Goal: Task Accomplishment & Management: Manage account settings

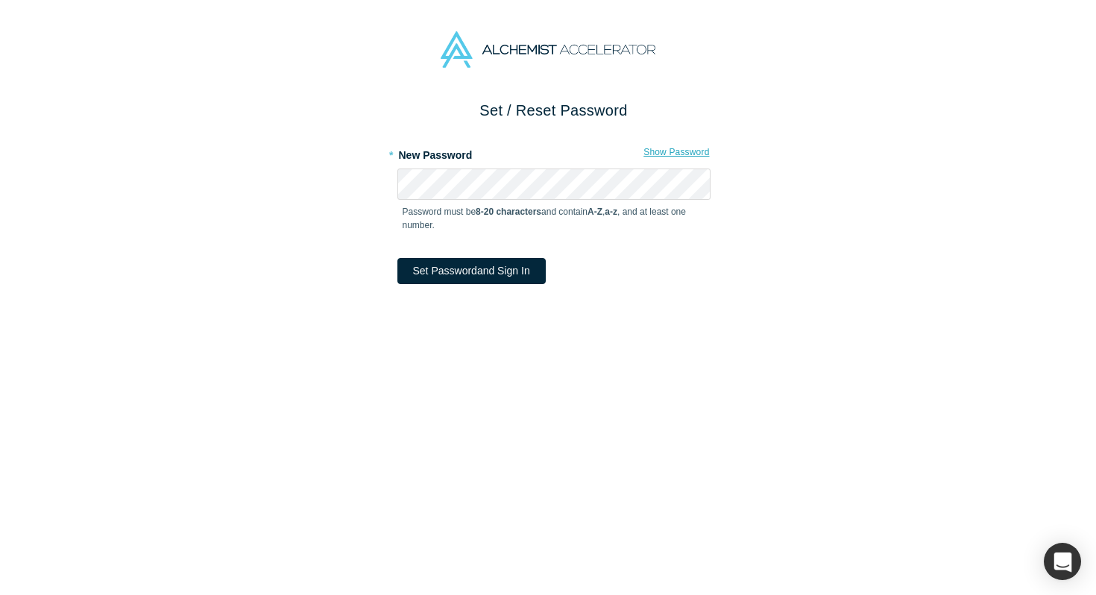
click at [683, 156] on button "Show Password" at bounding box center [676, 151] width 67 height 19
click at [460, 253] on form "* New Password Hide Password Password must be 8-20 characters and contain A-Z ,…" at bounding box center [553, 213] width 313 height 142
click at [457, 281] on button "Set Password and Sign In" at bounding box center [471, 271] width 148 height 26
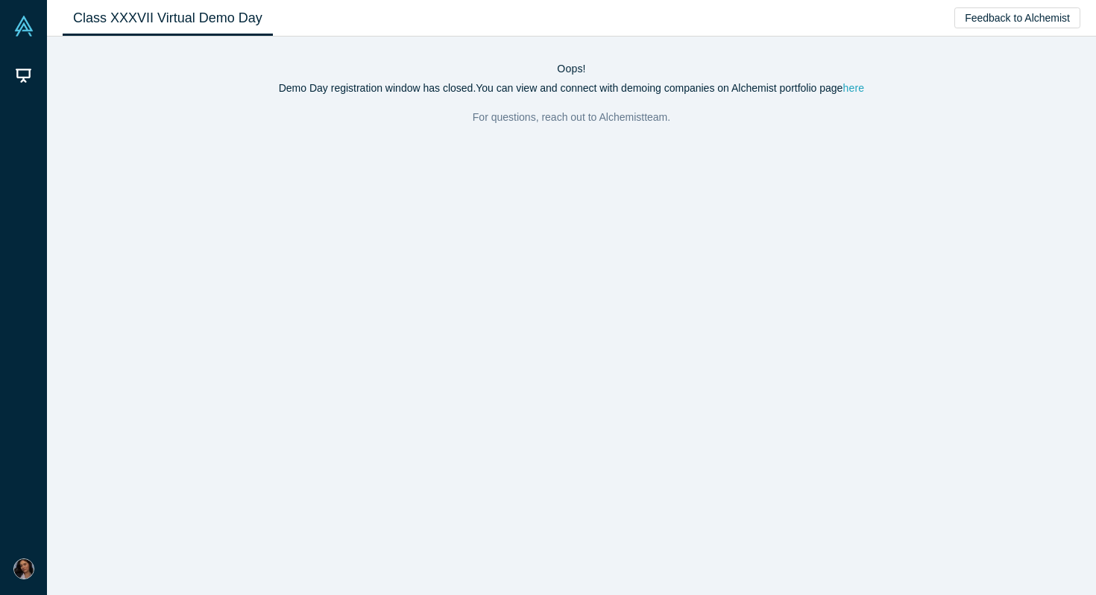
click at [858, 90] on link "here" at bounding box center [853, 88] width 22 height 12
